Goal: Use online tool/utility: Use online tool/utility

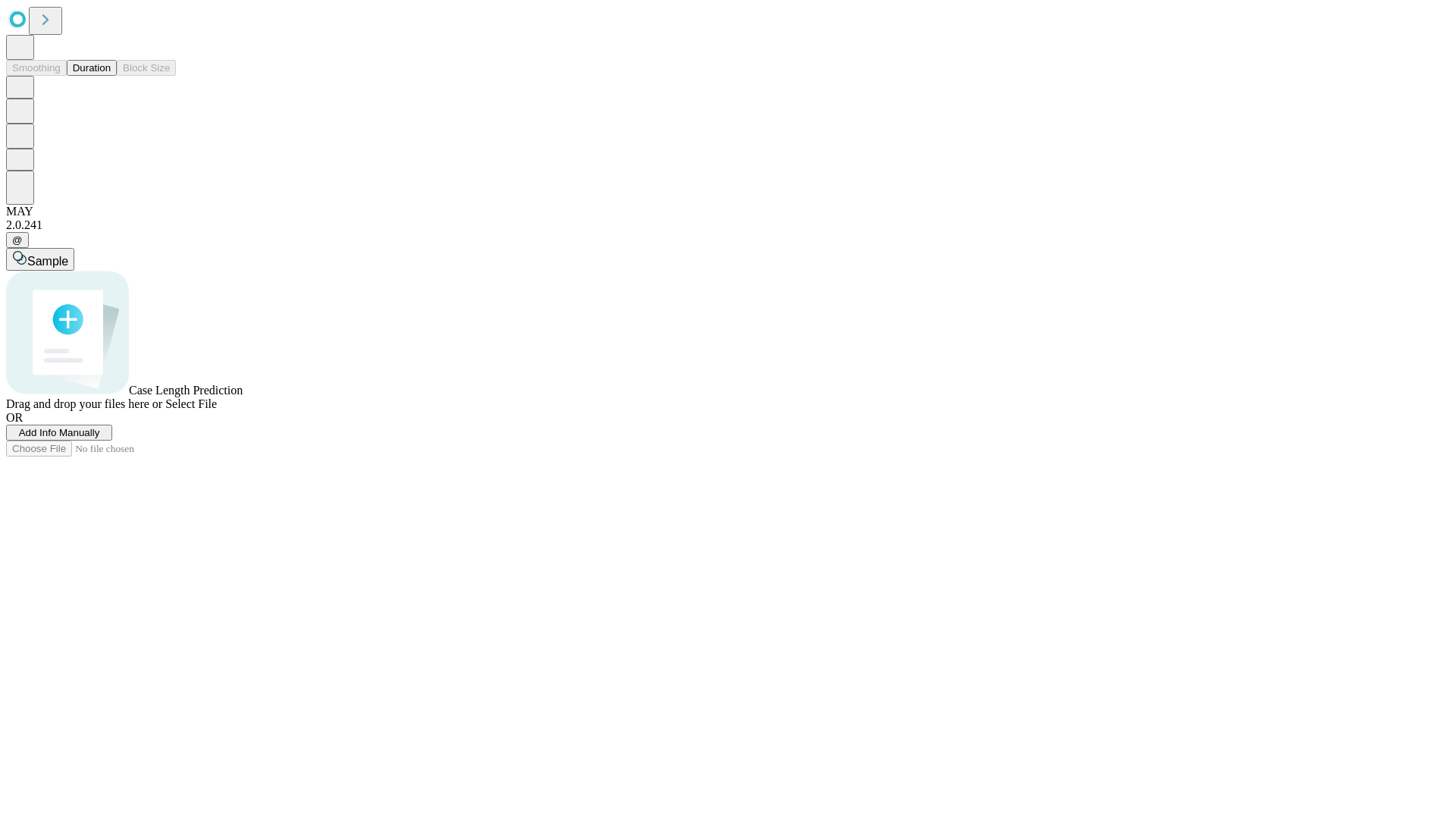
click at [111, 76] on button "Duration" at bounding box center [91, 68] width 50 height 16
click at [217, 410] on span "Select File" at bounding box center [190, 404] width 52 height 13
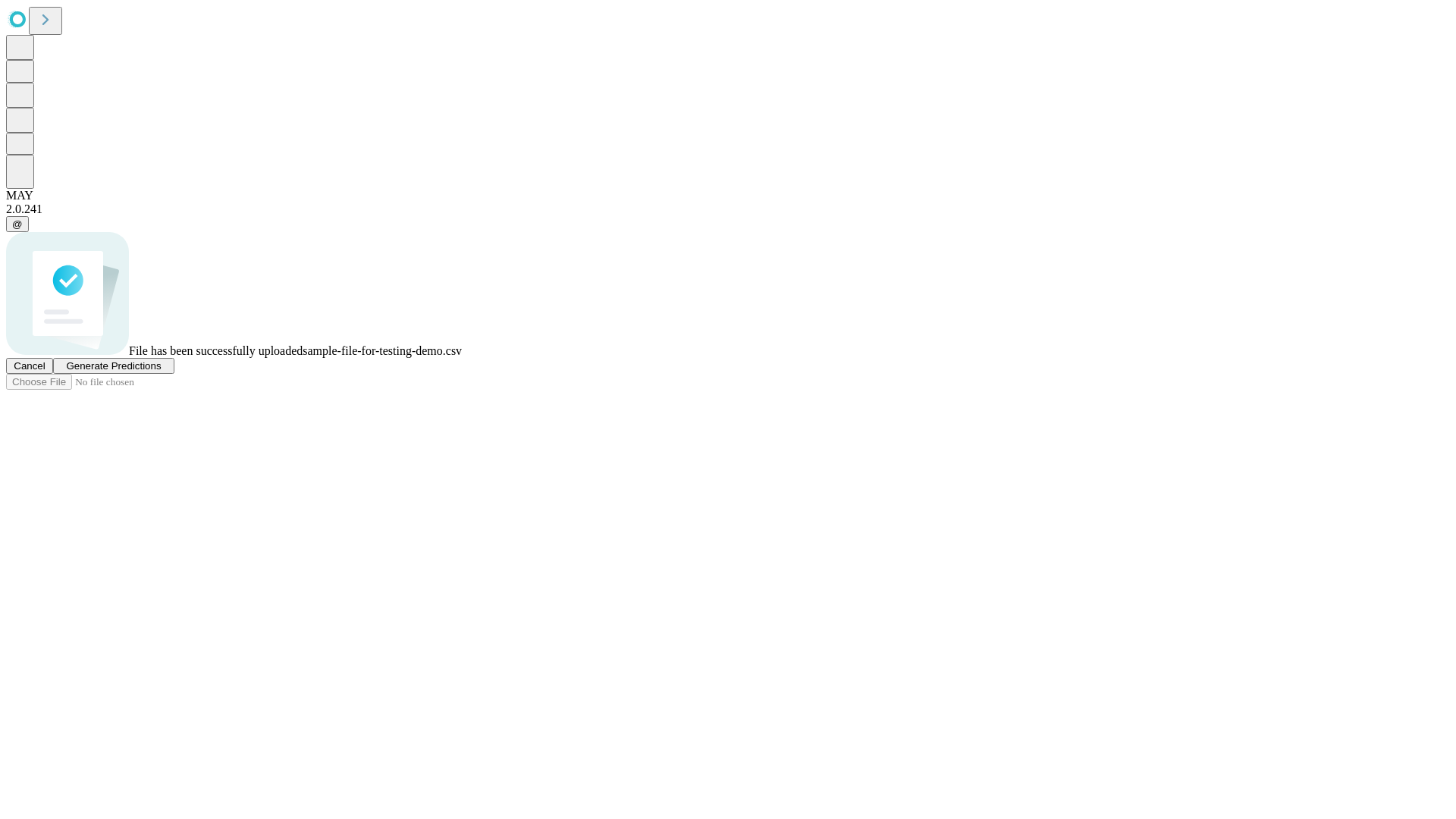
click at [160, 372] on span "Generate Predictions" at bounding box center [113, 366] width 95 height 11
